Goal: Task Accomplishment & Management: Complete application form

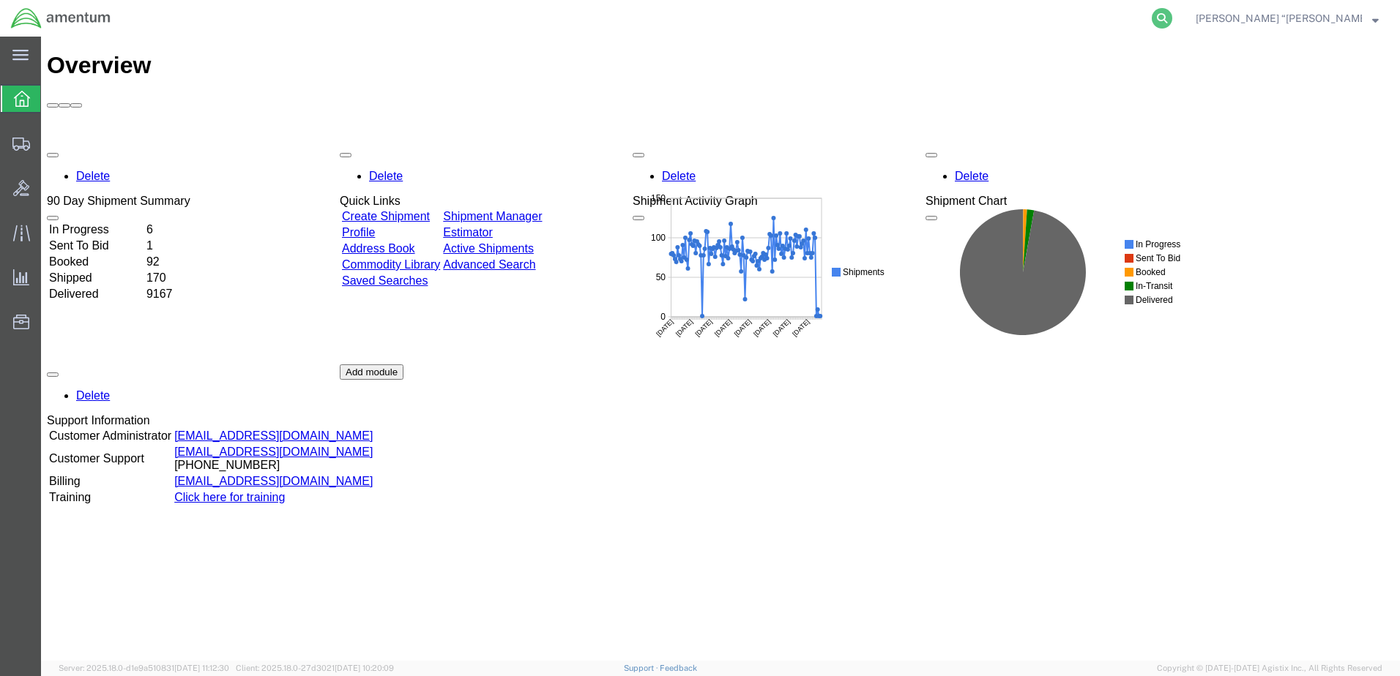
click at [1172, 13] on icon at bounding box center [1162, 18] width 20 height 20
type input "392769888641"
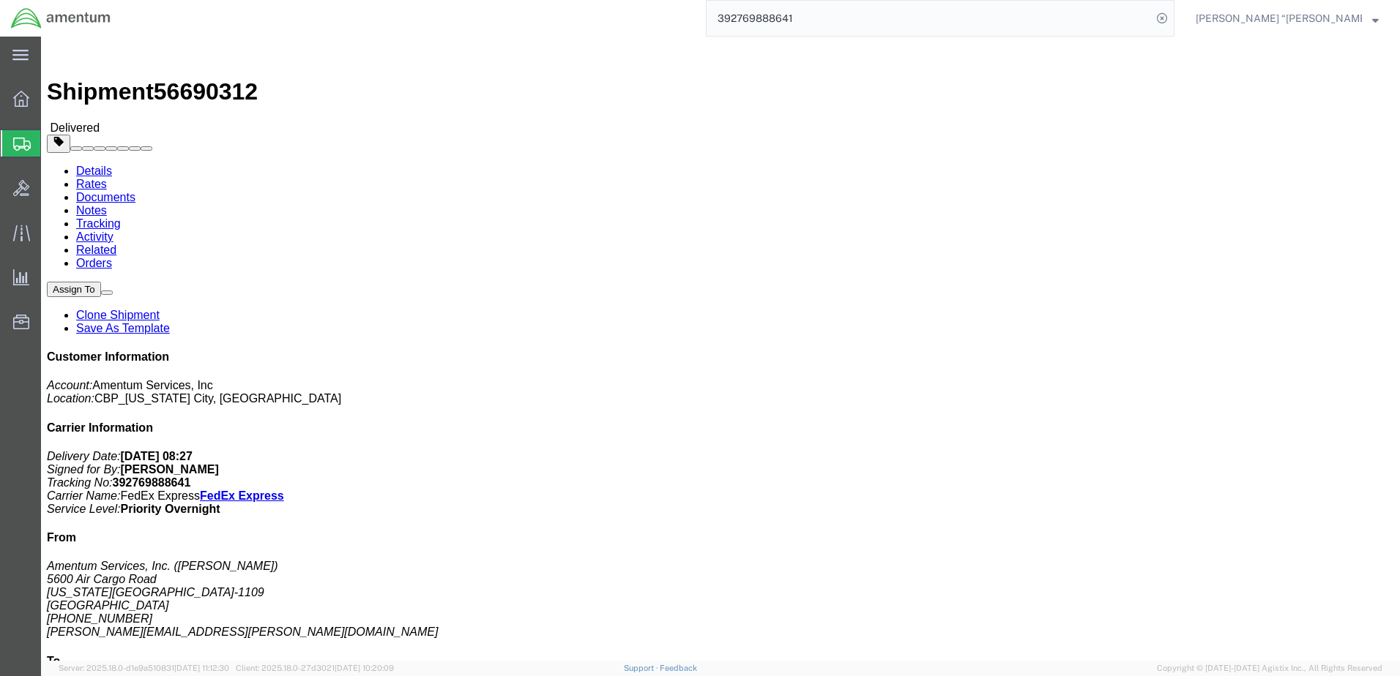
click link "Clone Shipment"
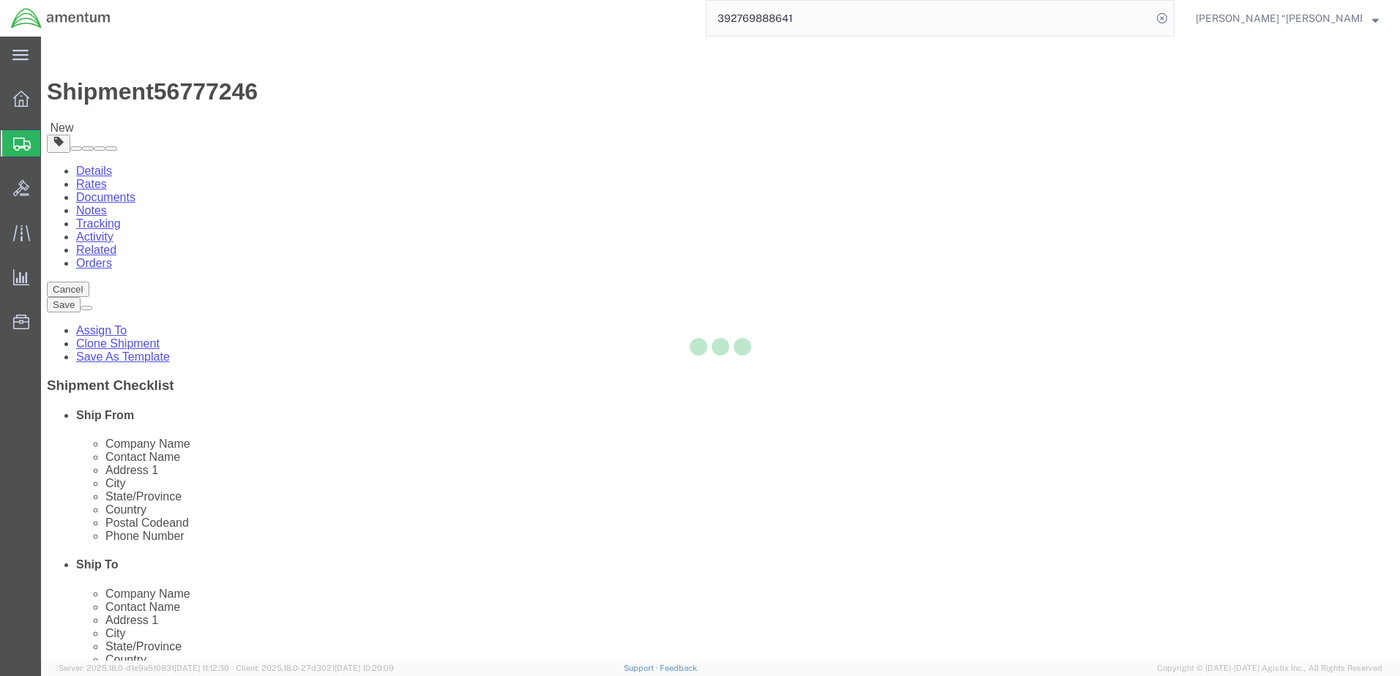
select select "49916"
select select "49920"
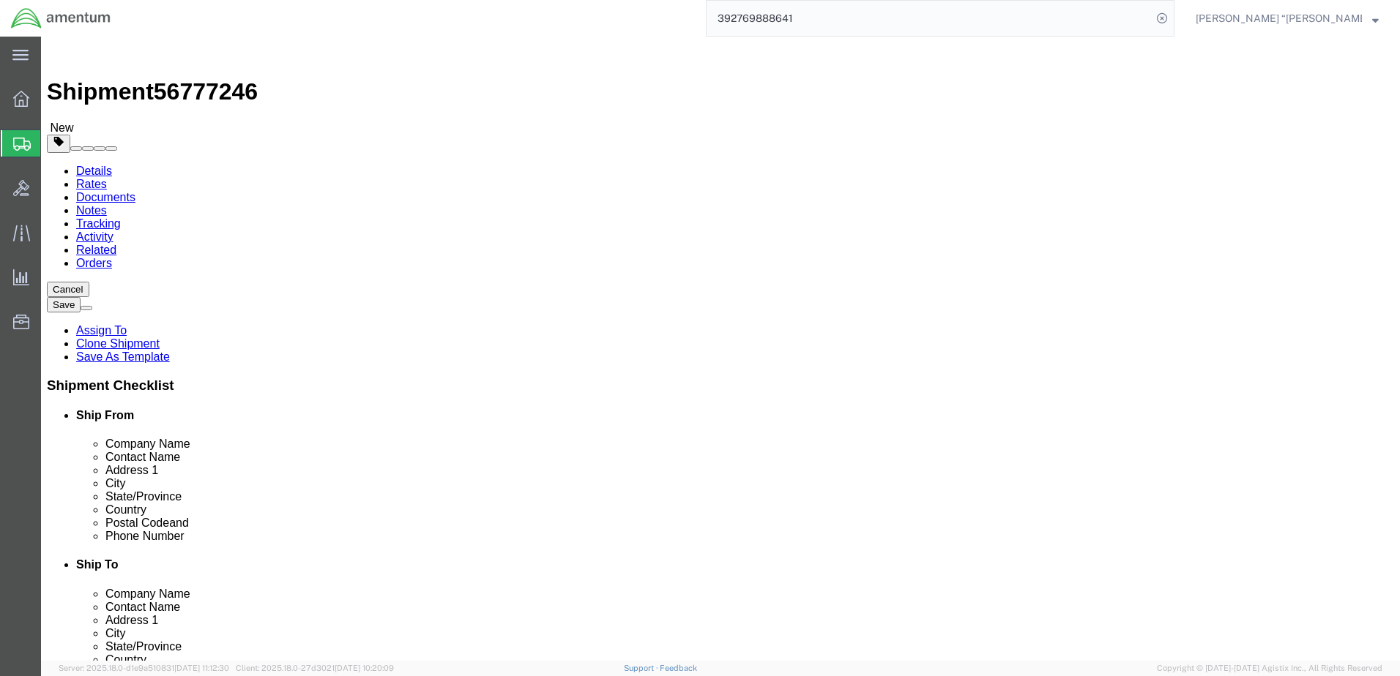
click span
select select "49920"
type input "Amentum Services, Inc"
type input "[PERSON_NAME] “[PERSON_NAME]” [PERSON_NAME]"
type input "[GEOGRAPHIC_DATA]"
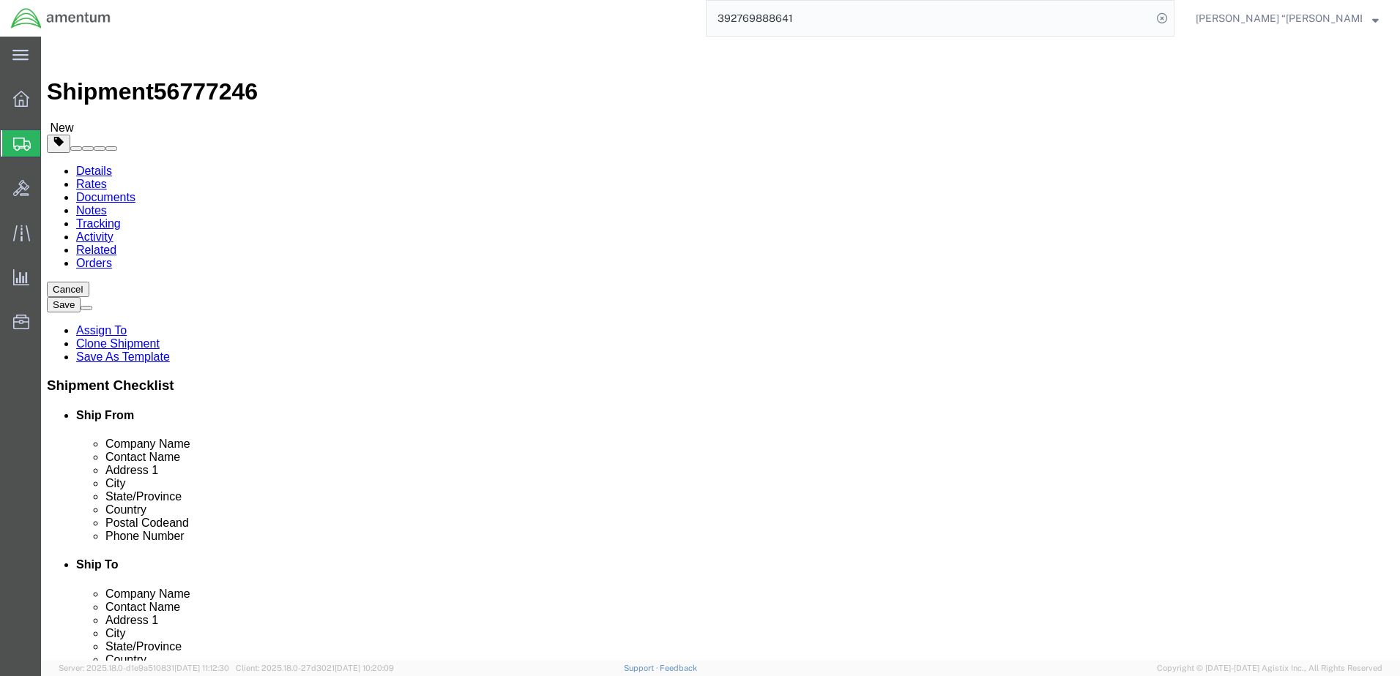
type input "[GEOGRAPHIC_DATA]"
select select "MT"
type input "59404"
type input "[PHONE_NUMBER]"
type input "[PERSON_NAME][EMAIL_ADDRESS][PERSON_NAME][DOMAIN_NAME]"
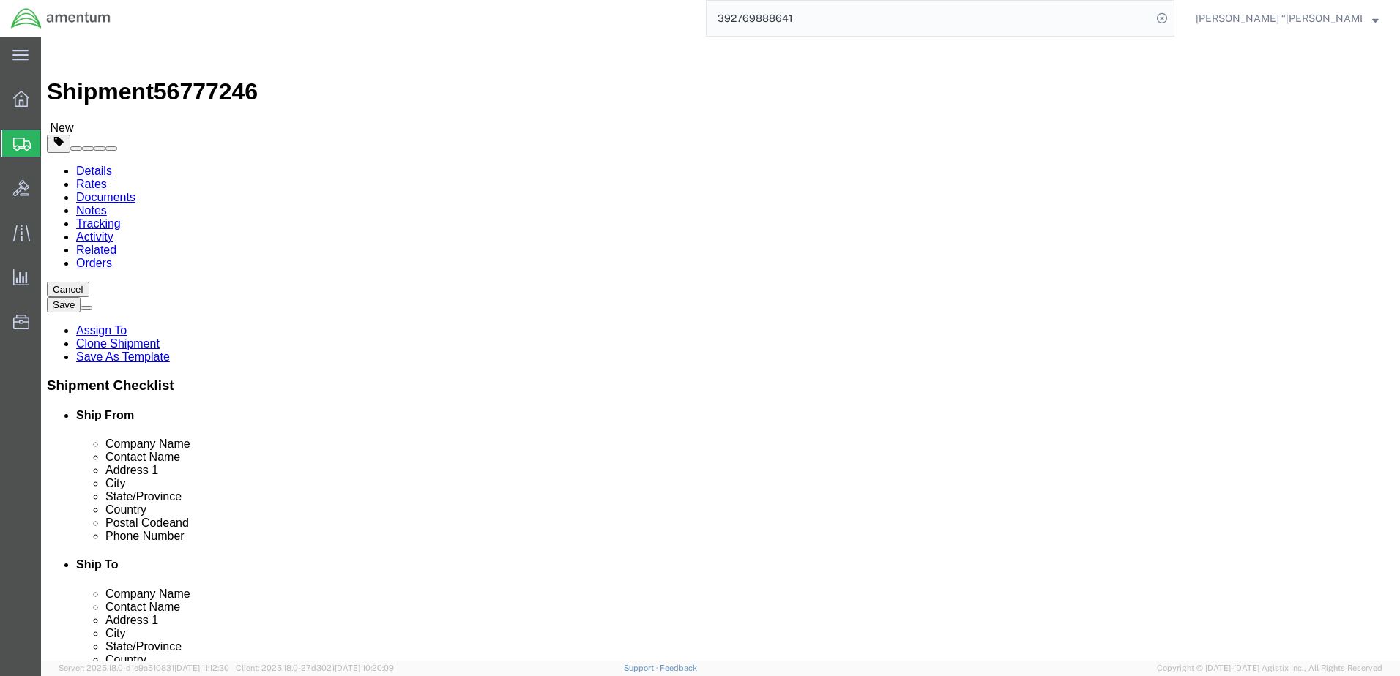
select select "49916"
type input "Amentum Services, Inc."
type input "[PERSON_NAME]"
type input "5600 Air Cargo Road"
type input "[US_STATE][GEOGRAPHIC_DATA]"
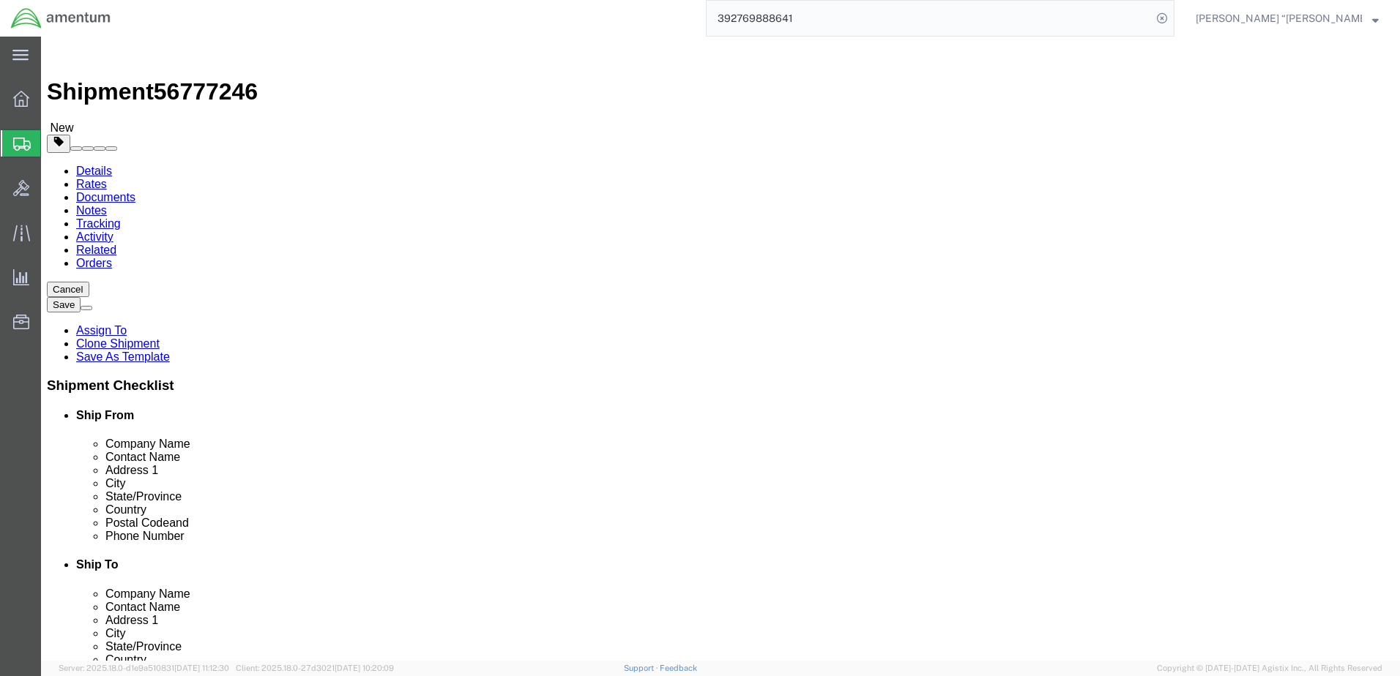
select select "OK"
type input "73159-1109"
type input "[PHONE_NUMBER]"
type input "[PERSON_NAME][EMAIL_ADDRESS][PERSON_NAME][DOMAIN_NAME]"
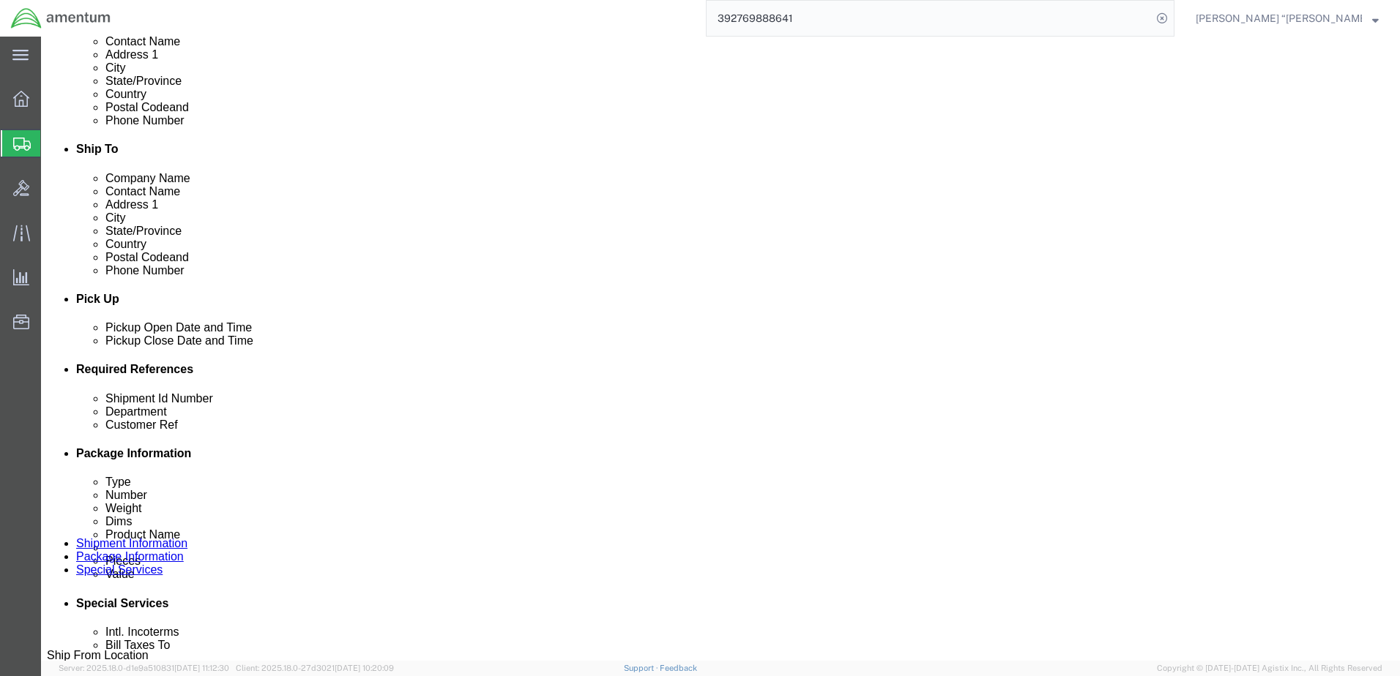
scroll to position [439, 0]
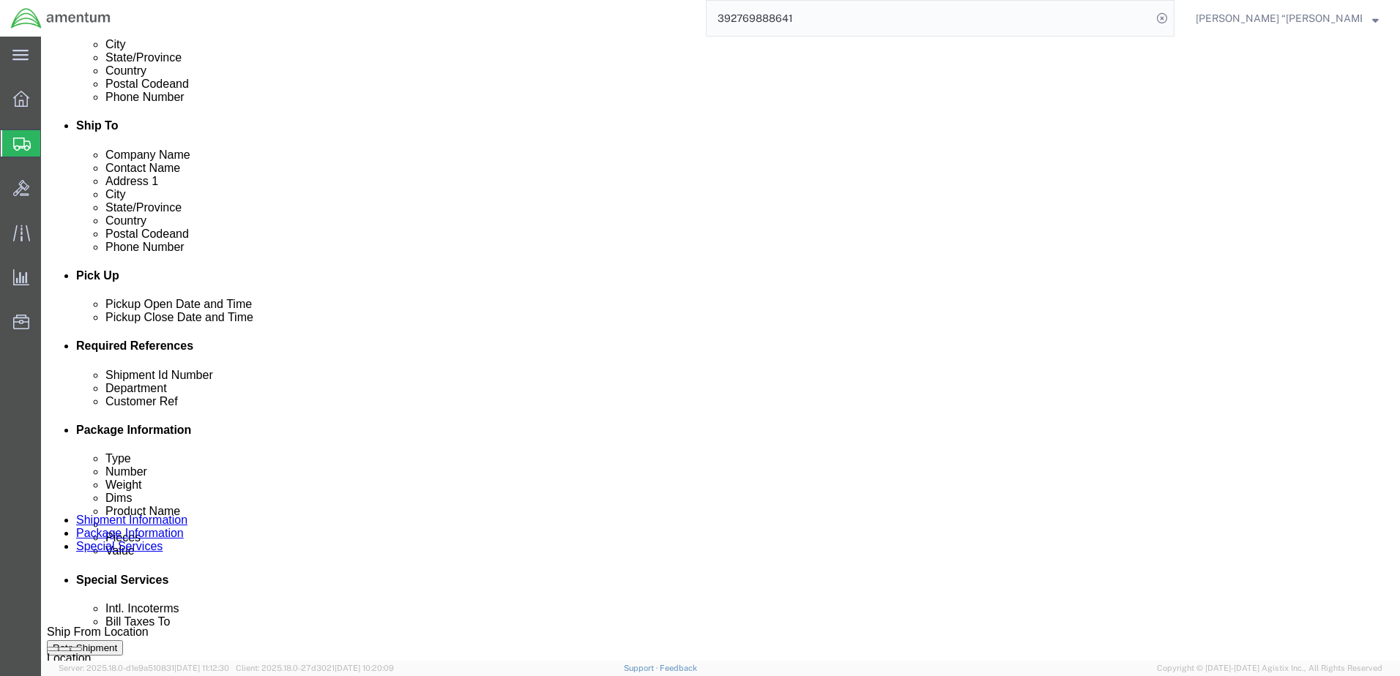
drag, startPoint x: 1003, startPoint y: 414, endPoint x: 630, endPoint y: 401, distance: 372.9
click button "Add reference"
click select "Select Account Type Activity ID Airline Appointment Number ASN Batch Request # …"
select select "PROJNUM"
click select "Select Account Type Activity ID Airline Appointment Number ASN Batch Request # …"
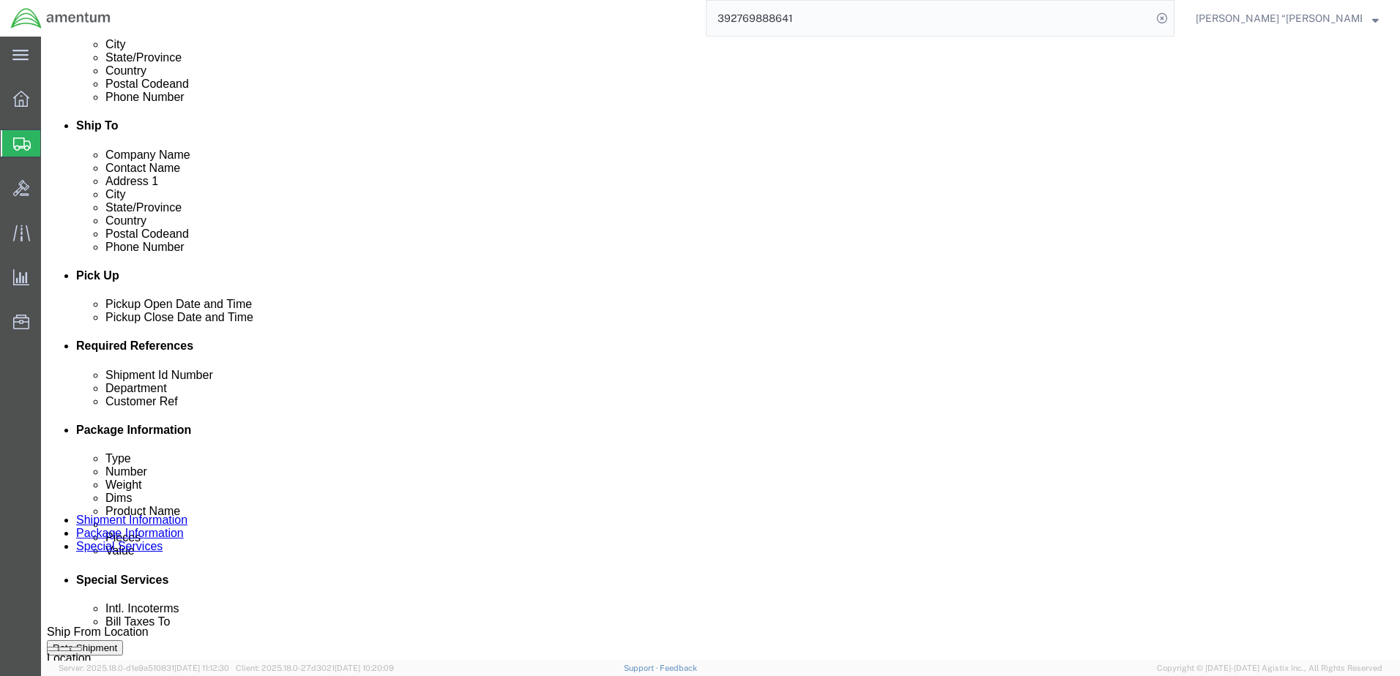
click input "text"
click input "6118.03.03.2219.000.GFN.0000"
type input "6118.03.03.2219.000.GFL.0000"
click button "Rate Shipment"
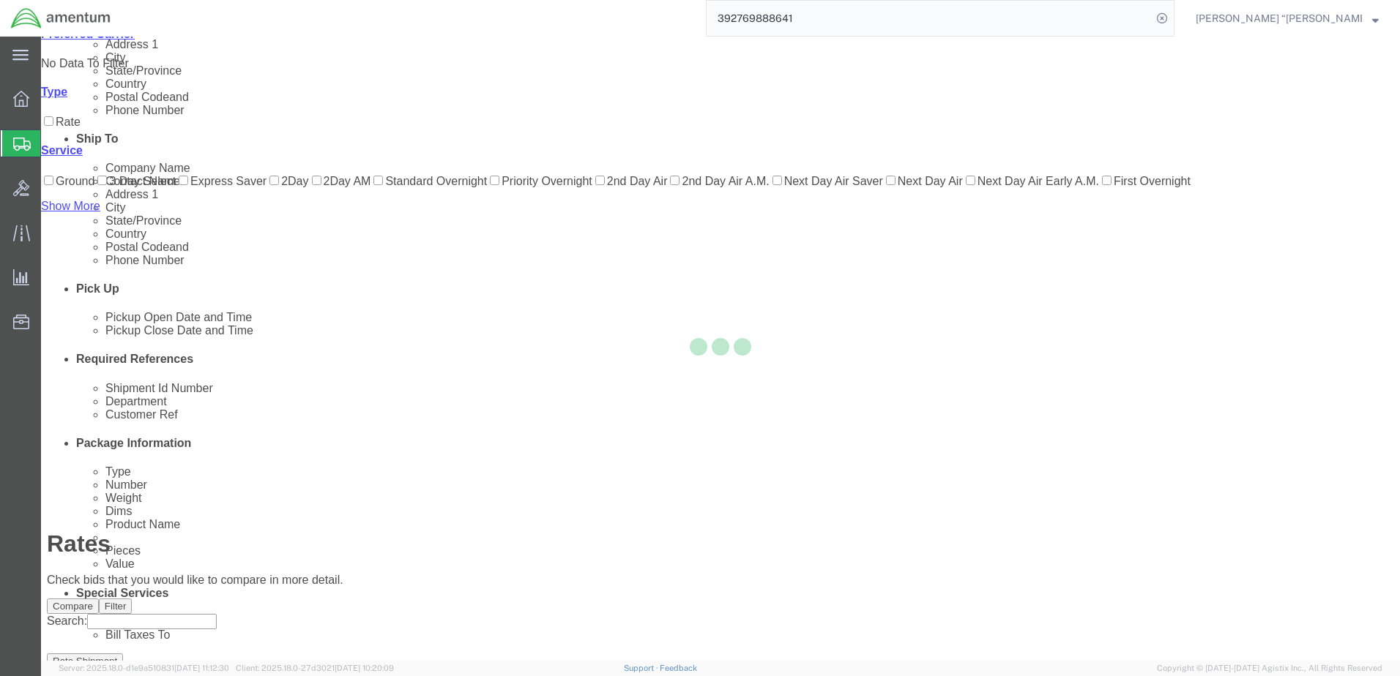
scroll to position [53, 0]
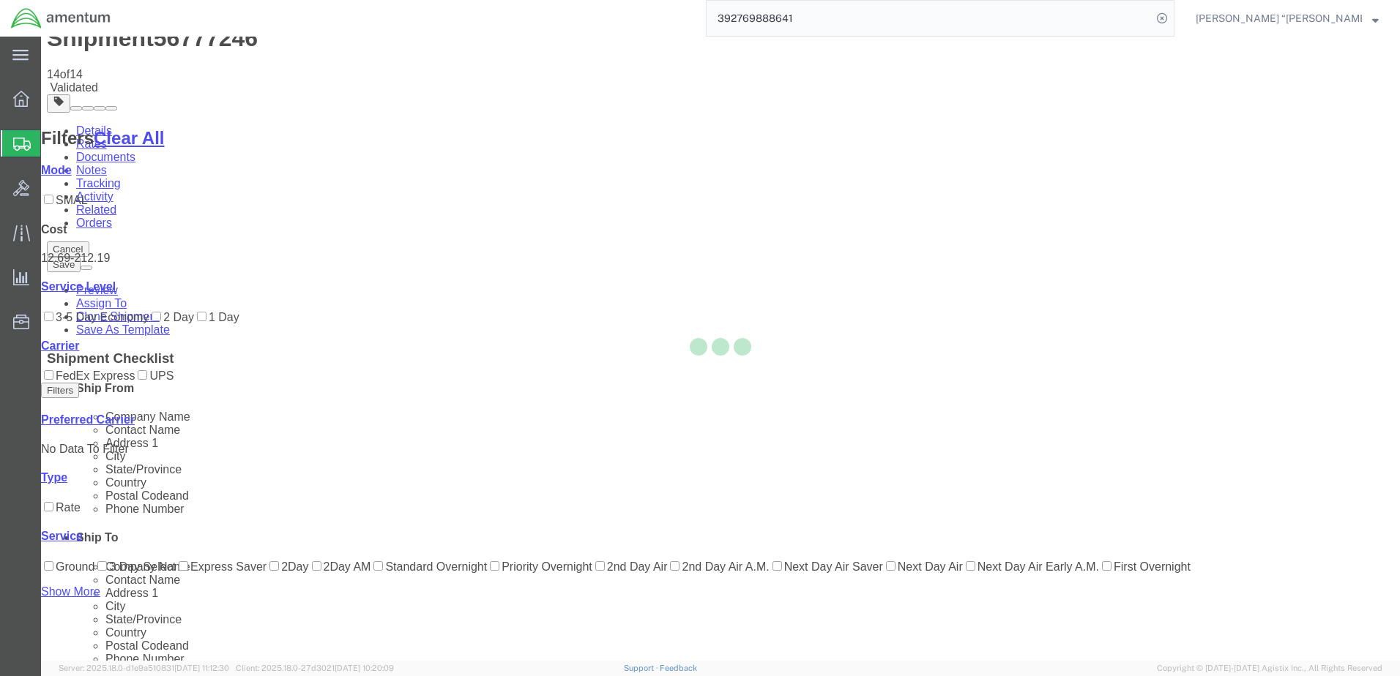
scroll to position [0, 0]
